Goal: Information Seeking & Learning: Learn about a topic

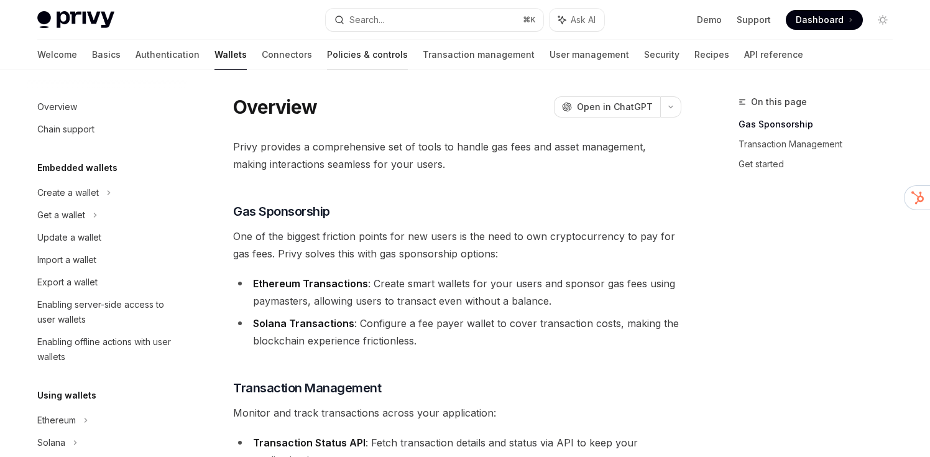
click at [331, 60] on link "Policies & controls" at bounding box center [367, 55] width 81 height 30
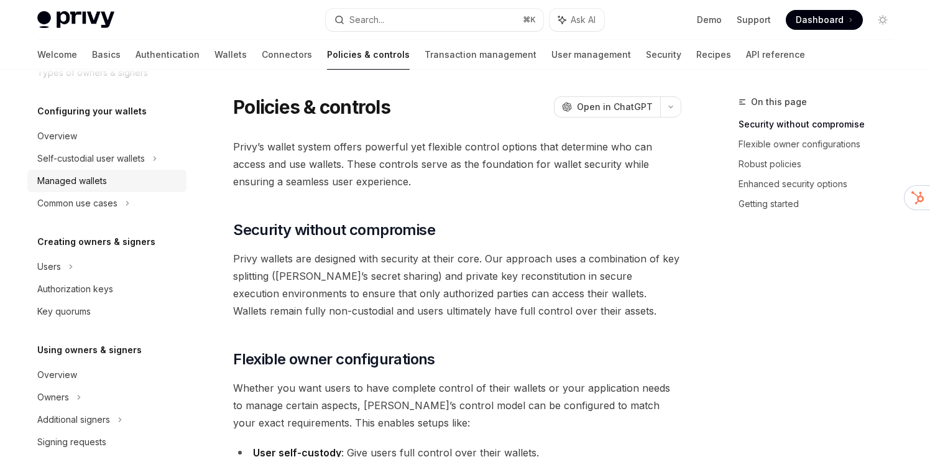
scroll to position [265, 0]
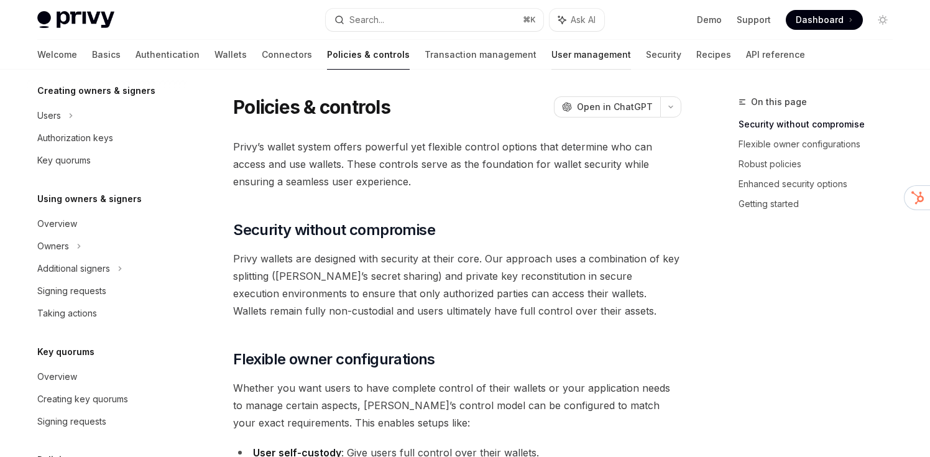
click at [551, 60] on link "User management" at bounding box center [591, 55] width 80 height 30
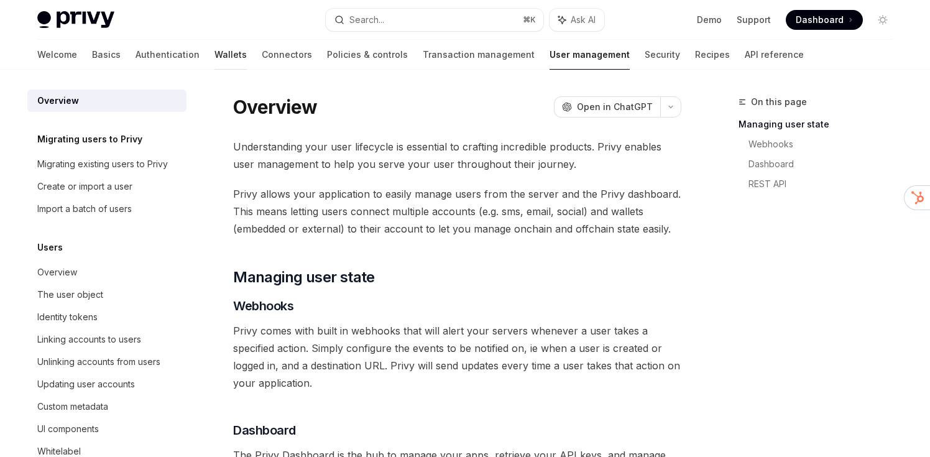
click at [214, 54] on link "Wallets" at bounding box center [230, 55] width 32 height 30
type textarea "*"
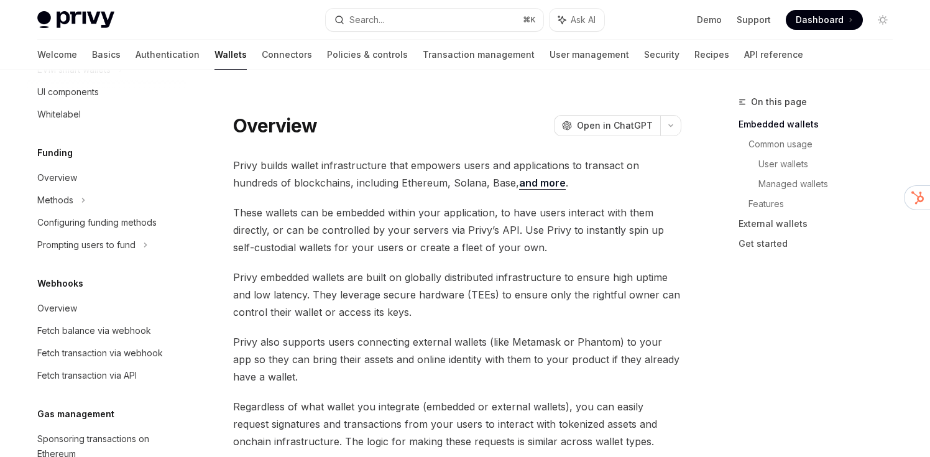
scroll to position [554, 0]
